Goal: Task Accomplishment & Management: Manage account settings

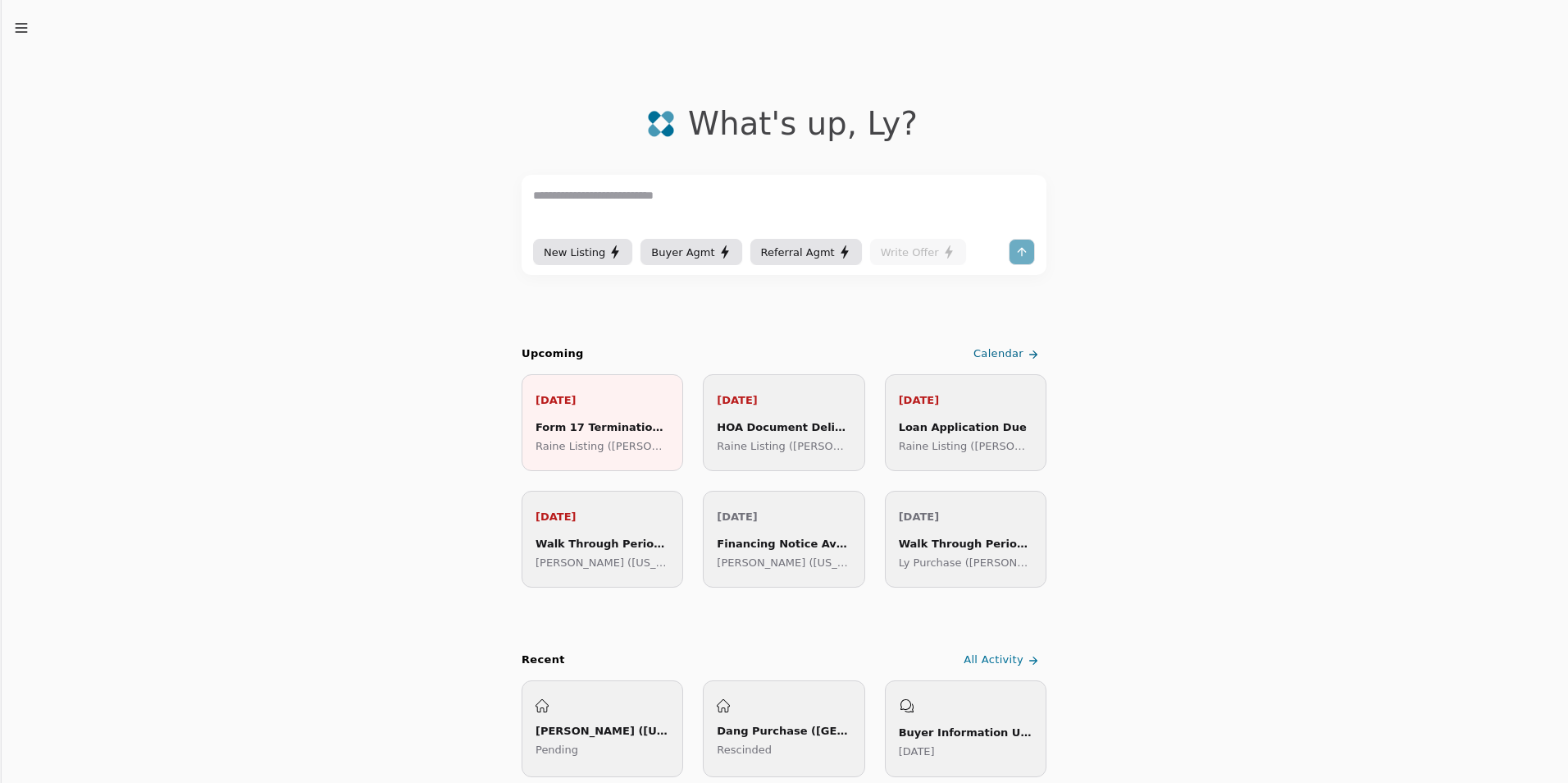
click at [907, 269] on div "New Listing Buyer Agmt Referral Agmt Write Offer" at bounding box center [784, 225] width 525 height 100
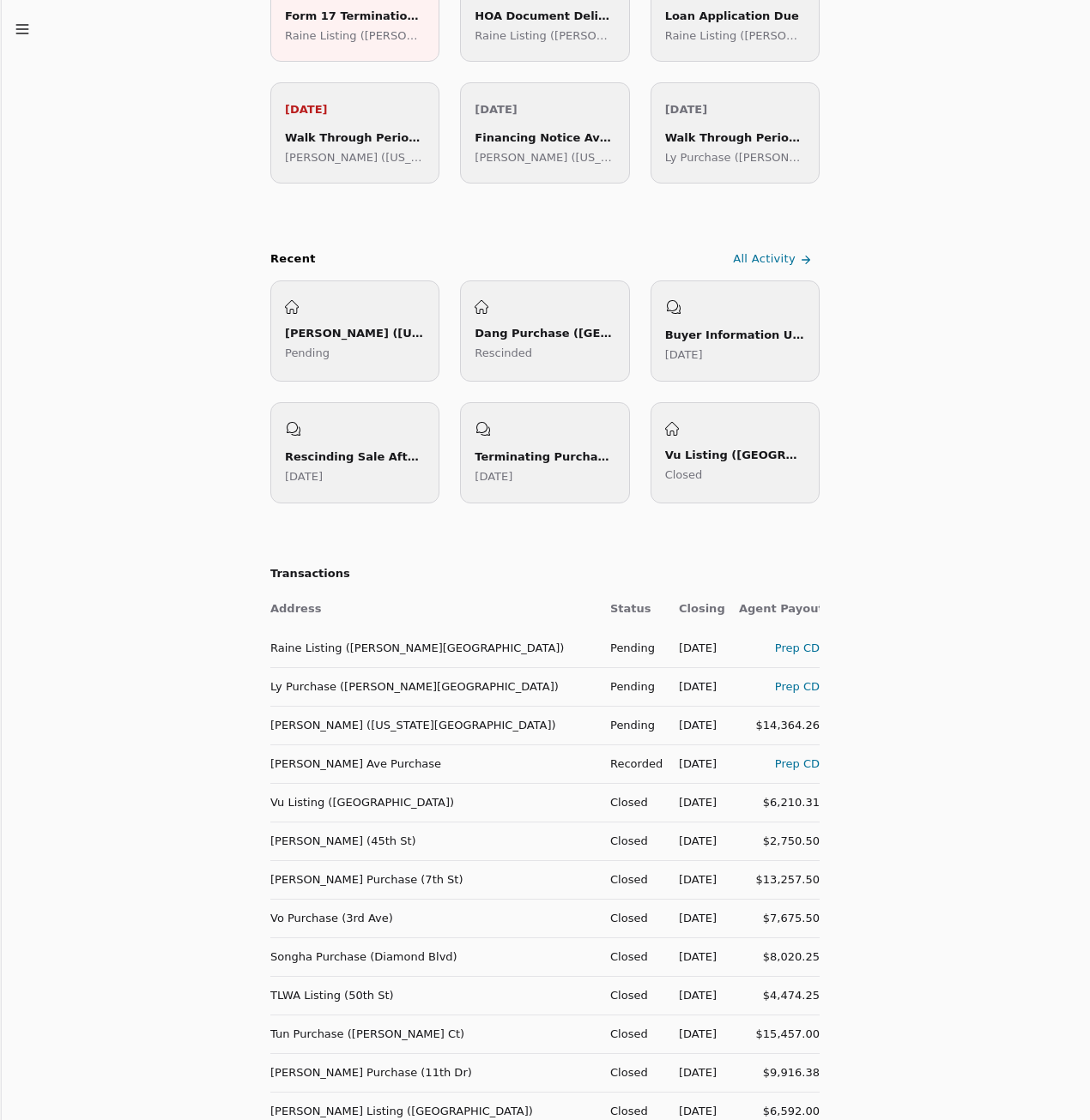
scroll to position [514, 0]
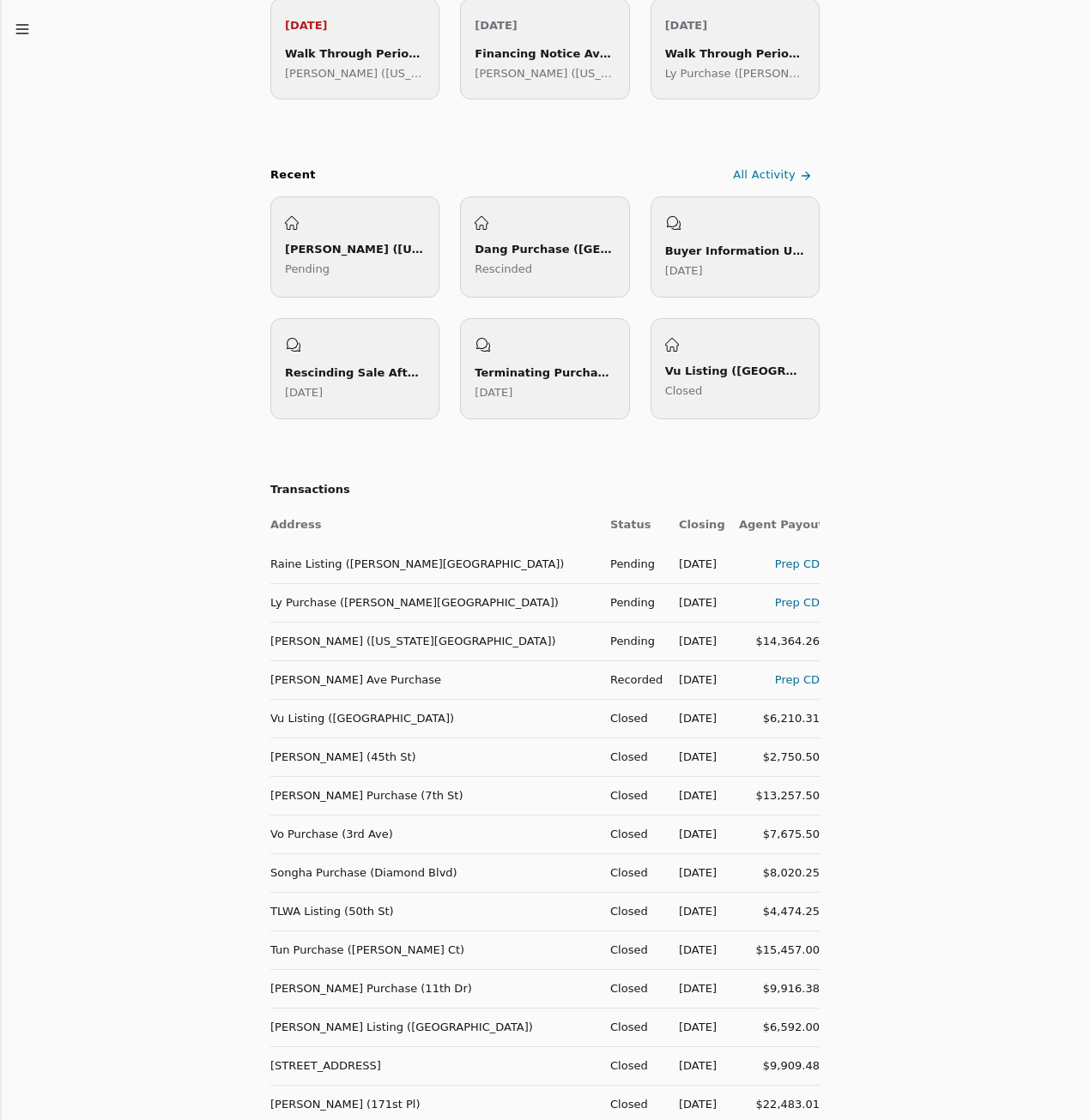
click at [333, 602] on td "Ly Purchase ([PERSON_NAME][GEOGRAPHIC_DATA])" at bounding box center [433, 603] width 326 height 39
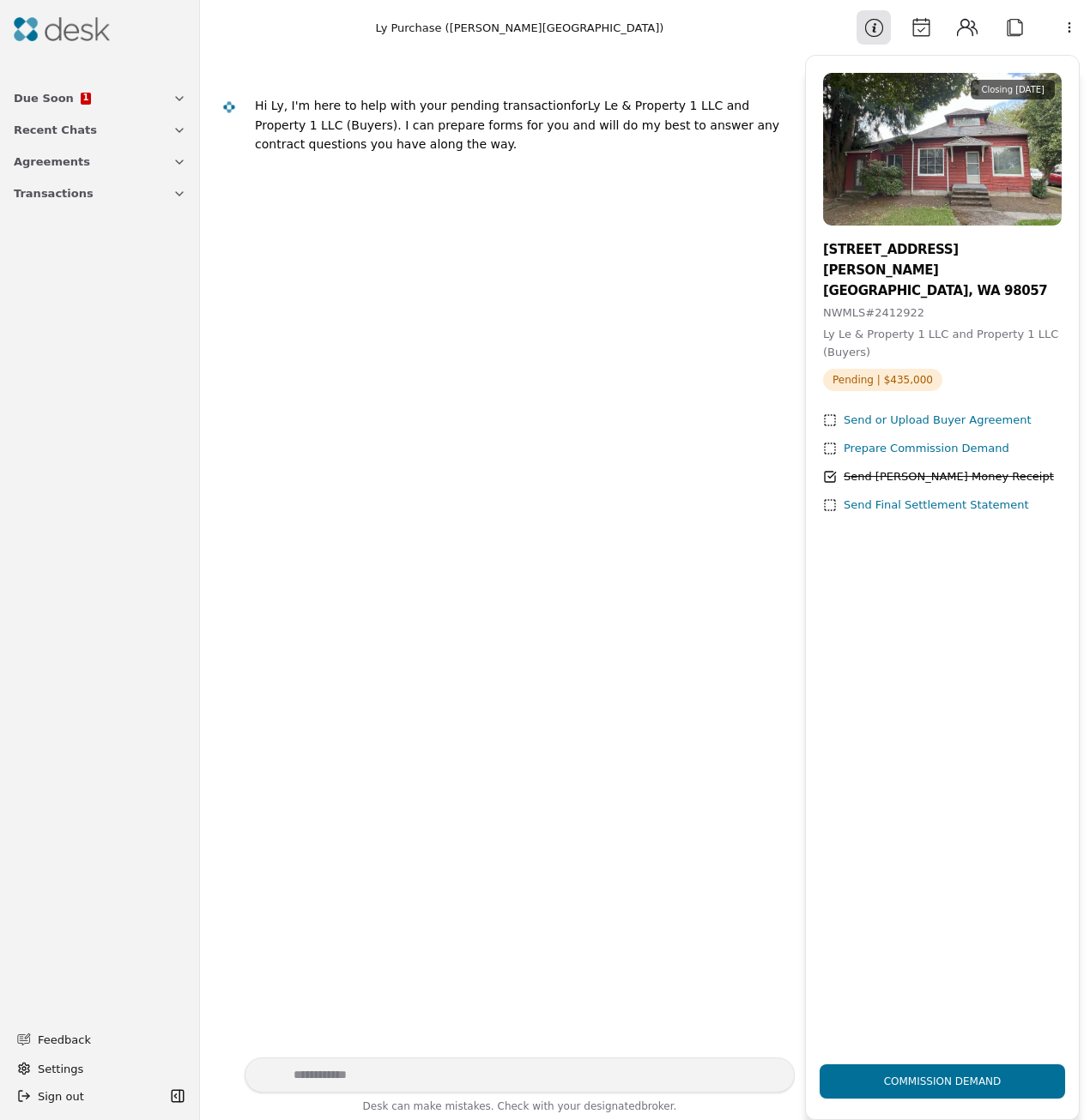
click at [343, 1074] on textarea "Write your prompt here" at bounding box center [519, 1075] width 550 height 35
type textarea "**********"
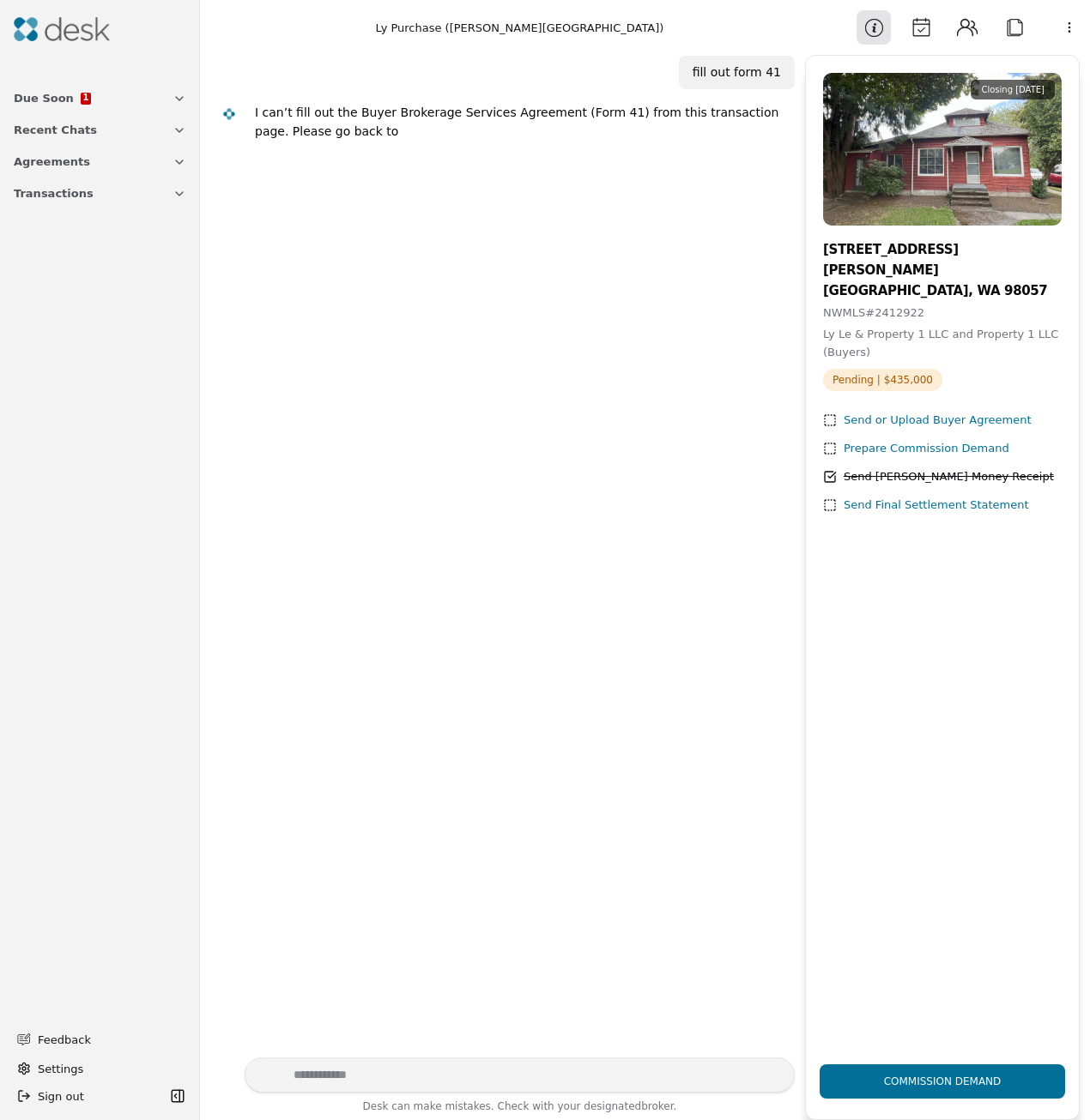
scroll to position [34, 0]
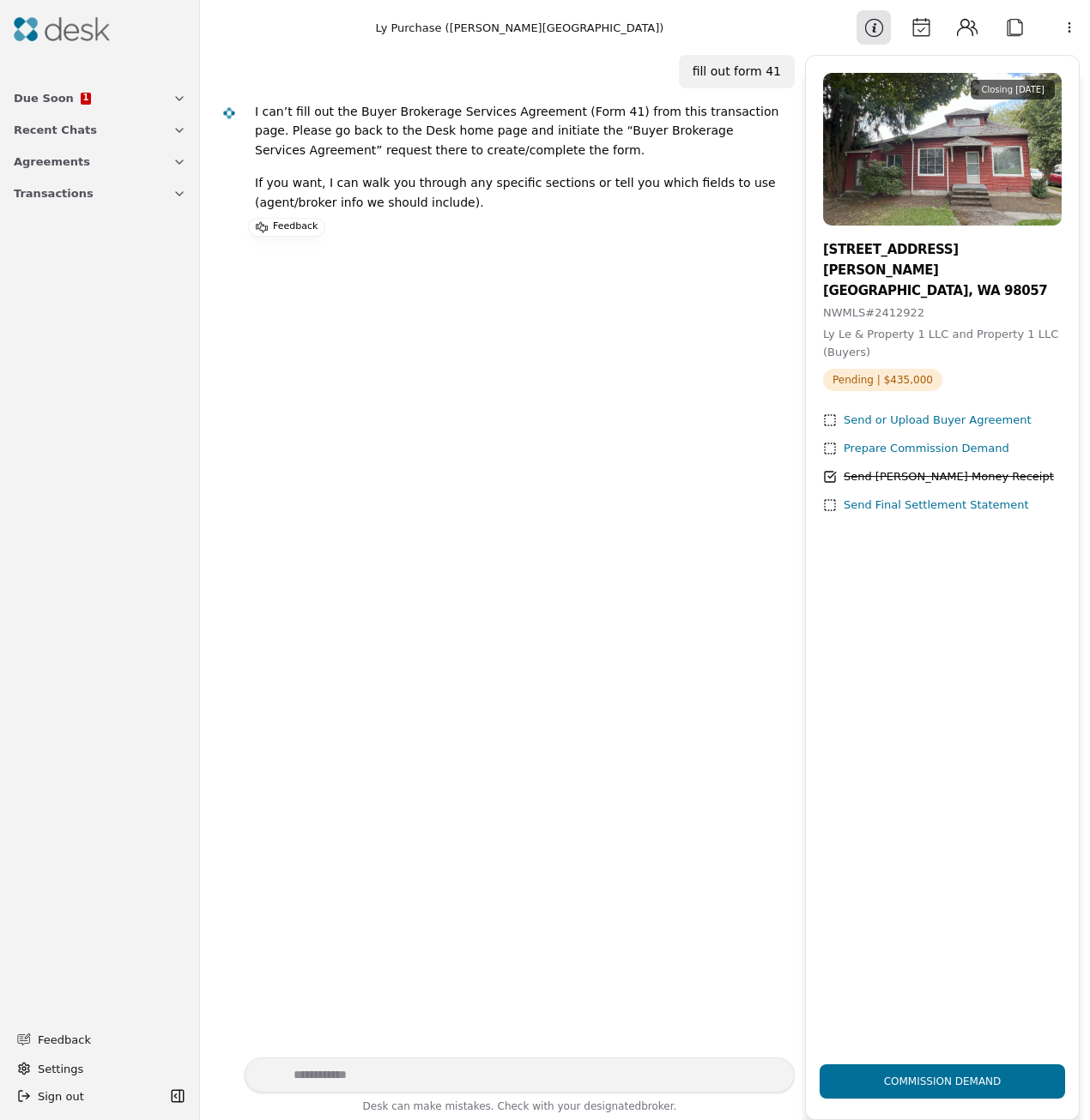
click at [54, 102] on span "Due Soon" at bounding box center [44, 98] width 60 height 18
click at [84, 121] on div "Form 17 Termination Expires" at bounding box center [110, 126] width 150 height 18
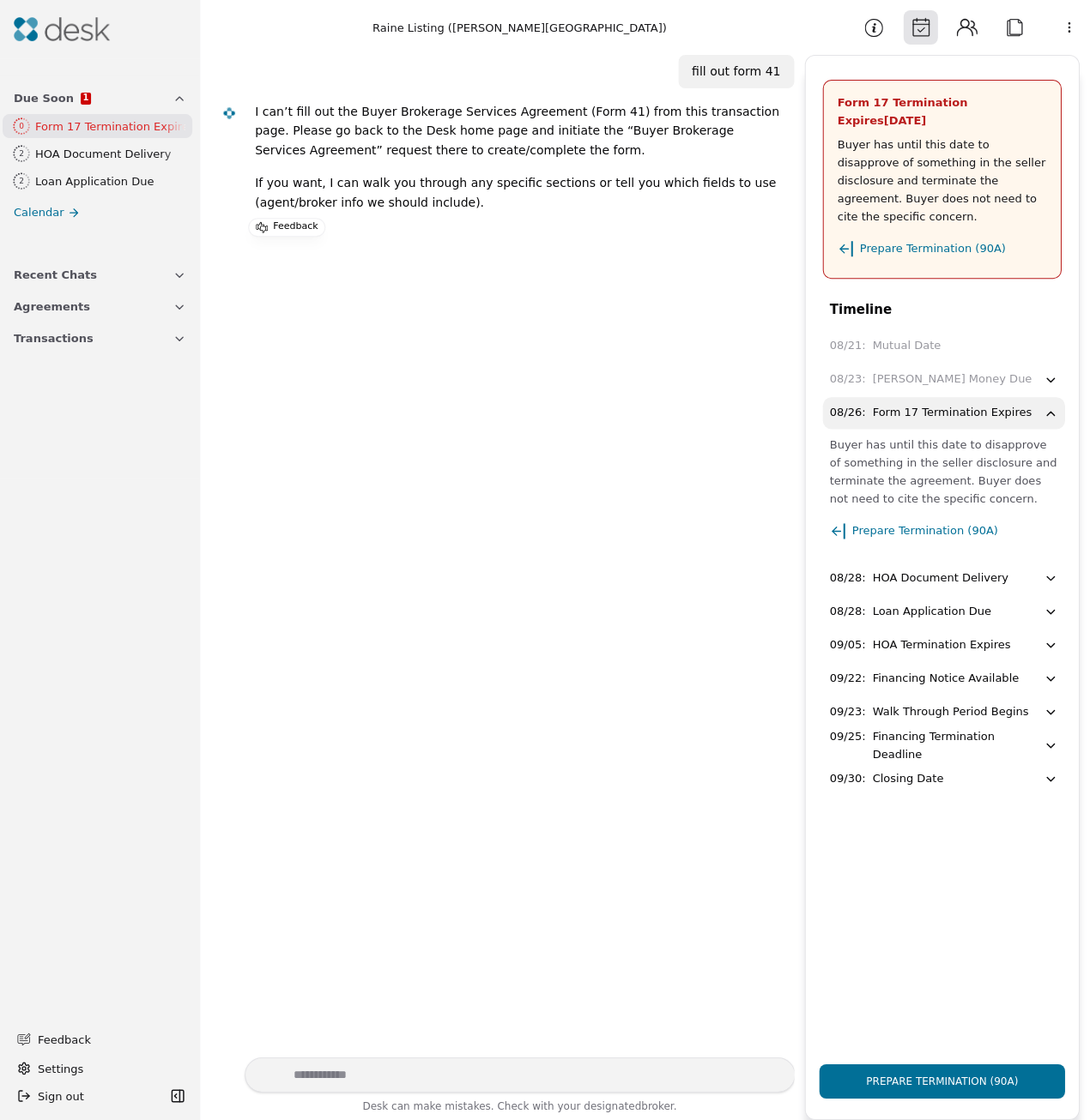
scroll to position [34, 0]
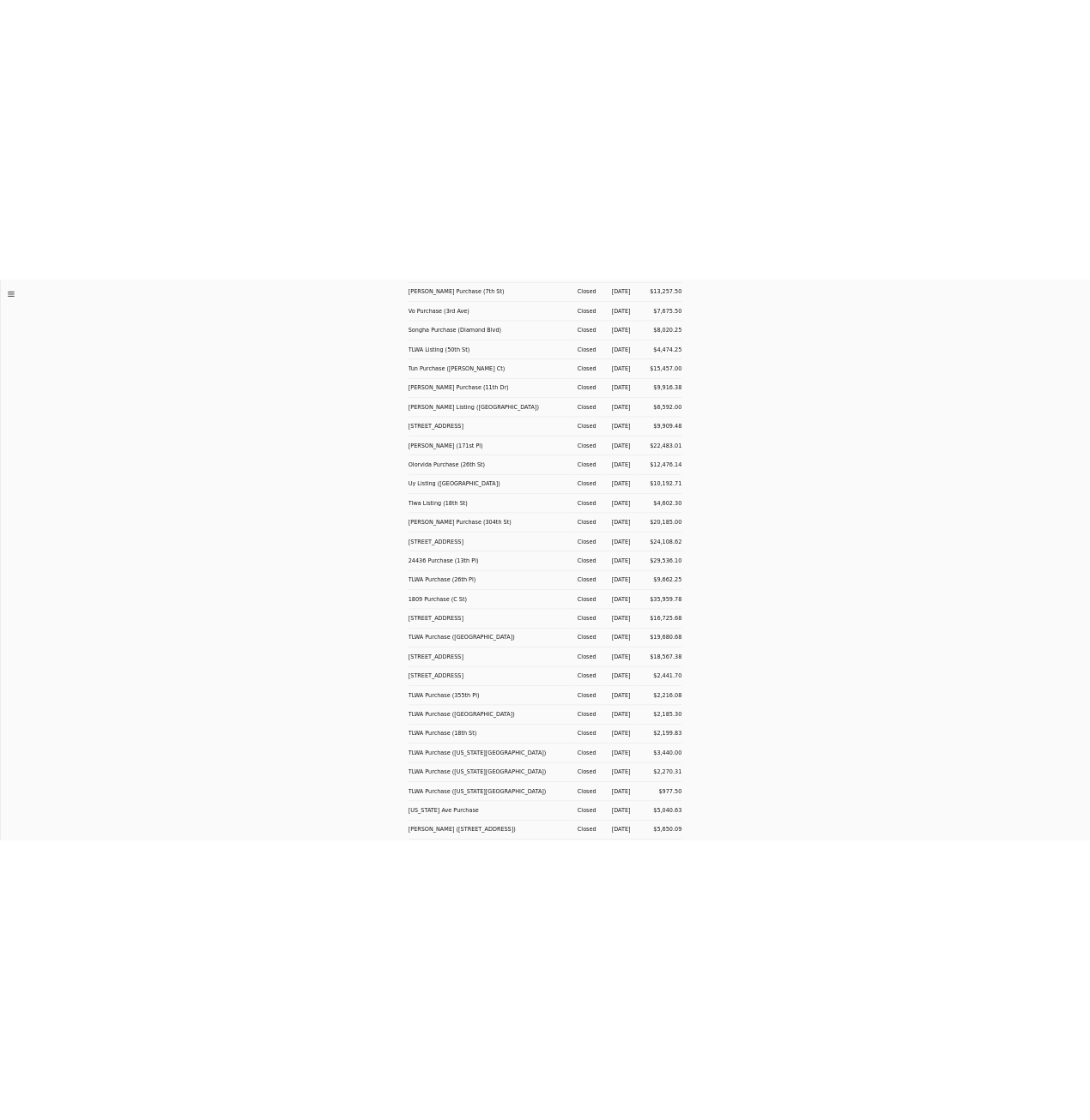
scroll to position [772, 0]
